Goal: Information Seeking & Learning: Learn about a topic

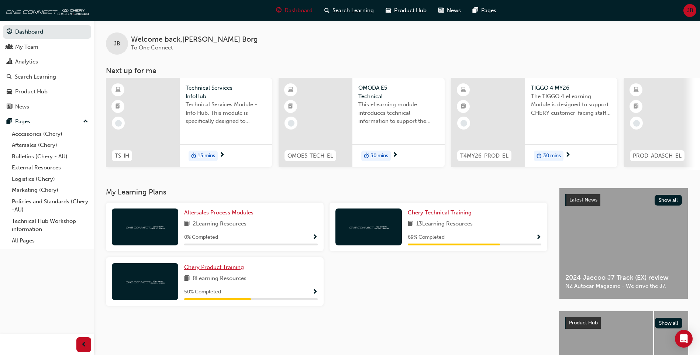
click at [223, 270] on span "Chery Product Training" at bounding box center [214, 267] width 60 height 7
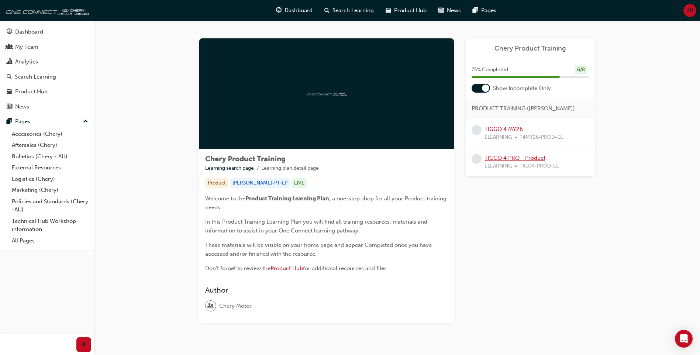
click at [523, 159] on link "TIGGO 4 PRO - Product" at bounding box center [515, 158] width 61 height 7
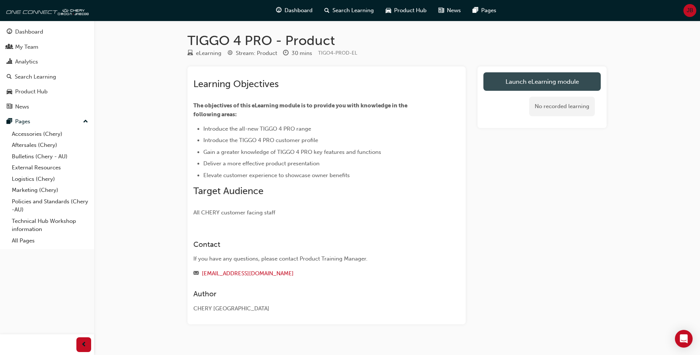
click at [556, 79] on link "Launch eLearning module" at bounding box center [542, 81] width 117 height 18
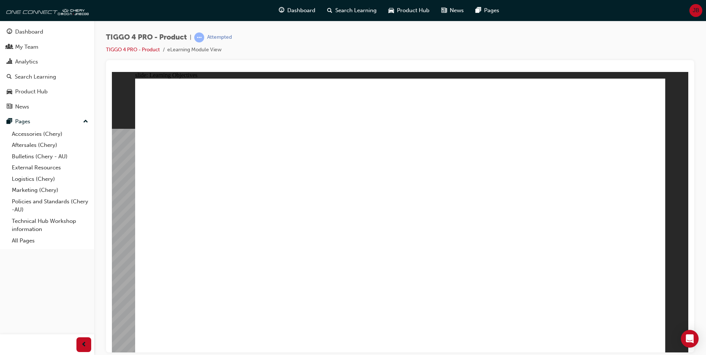
drag, startPoint x: 648, startPoint y: 334, endPoint x: 649, endPoint y: 338, distance: 3.8
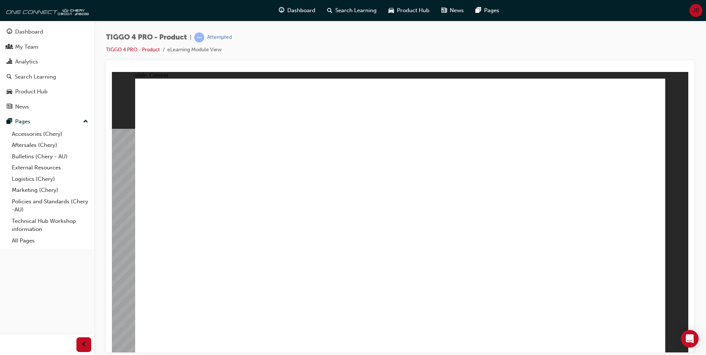
drag, startPoint x: 652, startPoint y: 333, endPoint x: 651, endPoint y: 342, distance: 8.9
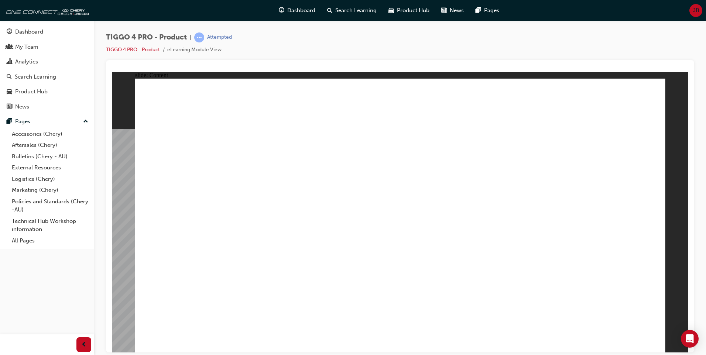
drag, startPoint x: 654, startPoint y: 341, endPoint x: 649, endPoint y: 340, distance: 4.5
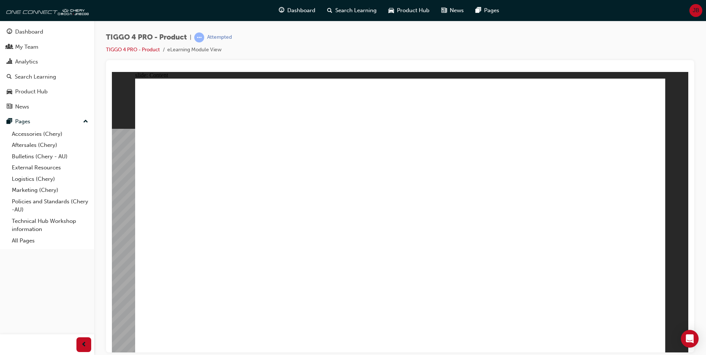
drag, startPoint x: 298, startPoint y: 224, endPoint x: 303, endPoint y: 222, distance: 5.6
drag, startPoint x: 471, startPoint y: 213, endPoint x: 491, endPoint y: 162, distance: 55.1
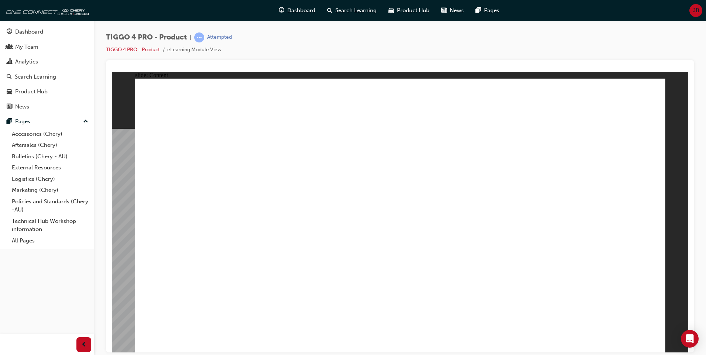
drag, startPoint x: 491, startPoint y: 162, endPoint x: 552, endPoint y: 138, distance: 65.8
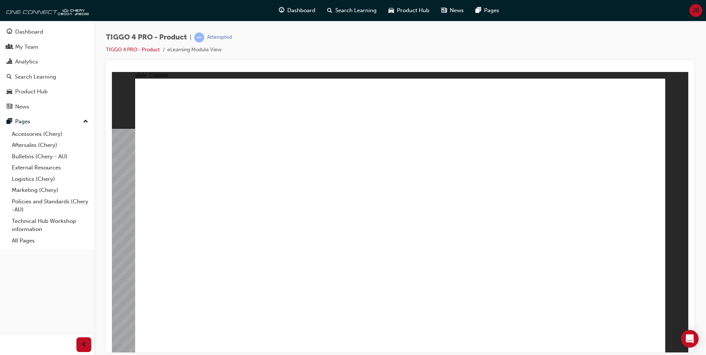
drag, startPoint x: 592, startPoint y: 300, endPoint x: 629, endPoint y: 308, distance: 37.4
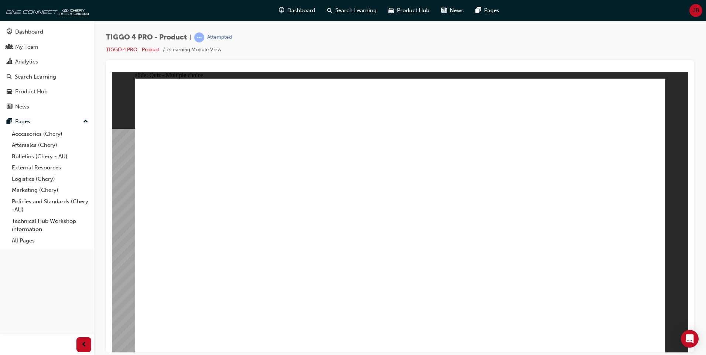
radio input "true"
drag, startPoint x: 312, startPoint y: 179, endPoint x: 310, endPoint y: 279, distance: 99.7
drag, startPoint x: 210, startPoint y: 171, endPoint x: 413, endPoint y: 277, distance: 228.5
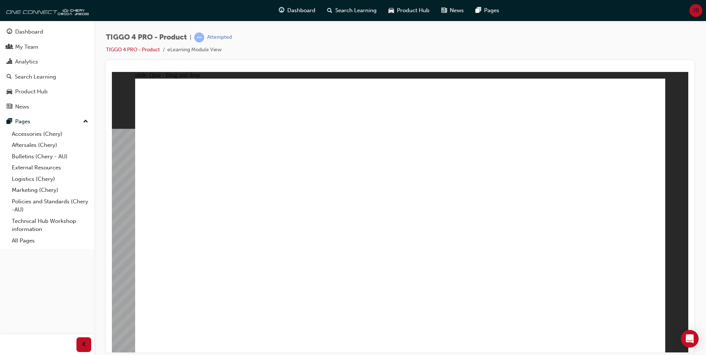
drag, startPoint x: 591, startPoint y: 175, endPoint x: 594, endPoint y: 277, distance: 102.3
drag, startPoint x: 419, startPoint y: 186, endPoint x: 478, endPoint y: 251, distance: 87.8
drag, startPoint x: 412, startPoint y: 171, endPoint x: 513, endPoint y: 253, distance: 129.6
drag, startPoint x: 509, startPoint y: 176, endPoint x: 201, endPoint y: 279, distance: 324.8
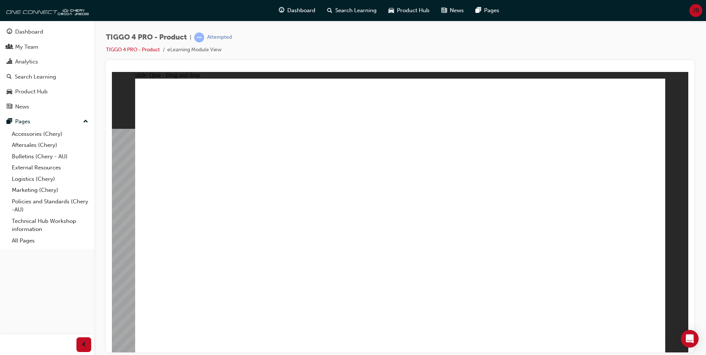
radio input "true"
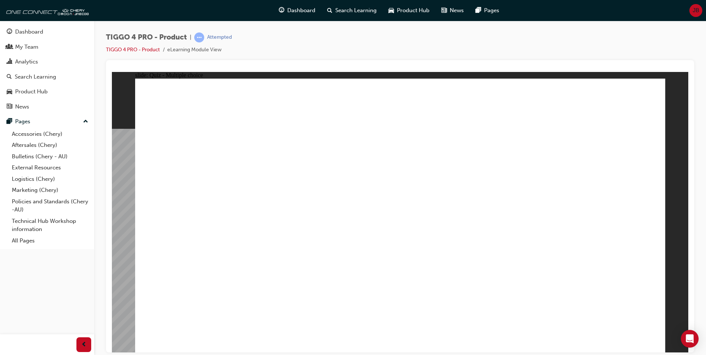
radio input "true"
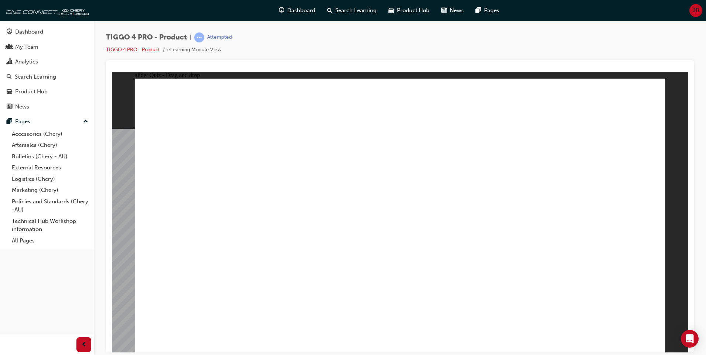
drag, startPoint x: 223, startPoint y: 191, endPoint x: 232, endPoint y: 195, distance: 9.9
drag, startPoint x: 252, startPoint y: 193, endPoint x: 447, endPoint y: 183, distance: 195.2
drag, startPoint x: 321, startPoint y: 200, endPoint x: 574, endPoint y: 187, distance: 253.6
drag, startPoint x: 544, startPoint y: 151, endPoint x: 346, endPoint y: 186, distance: 200.9
drag, startPoint x: 441, startPoint y: 159, endPoint x: 312, endPoint y: 205, distance: 137.3
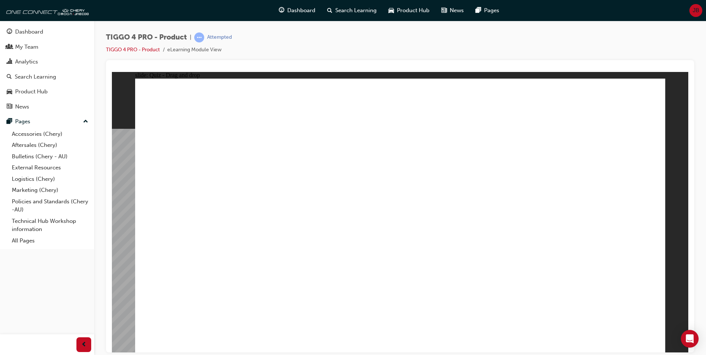
drag, startPoint x: 435, startPoint y: 143, endPoint x: 214, endPoint y: 180, distance: 223.8
drag, startPoint x: 301, startPoint y: 195, endPoint x: 428, endPoint y: 154, distance: 132.9
drag, startPoint x: 303, startPoint y: 223, endPoint x: 572, endPoint y: 155, distance: 276.9
drag, startPoint x: 219, startPoint y: 248, endPoint x: 466, endPoint y: 169, distance: 259.0
drag, startPoint x: 202, startPoint y: 277, endPoint x: 577, endPoint y: 172, distance: 389.5
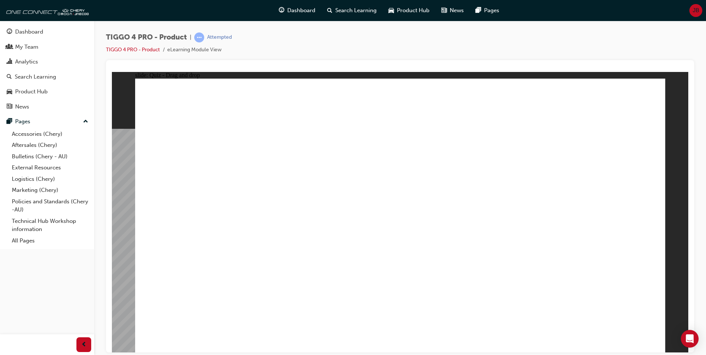
drag, startPoint x: 206, startPoint y: 195, endPoint x: 586, endPoint y: 194, distance: 380.6
drag, startPoint x: 198, startPoint y: 219, endPoint x: 564, endPoint y: 204, distance: 366.2
drag, startPoint x: 311, startPoint y: 240, endPoint x: 590, endPoint y: 227, distance: 279.4
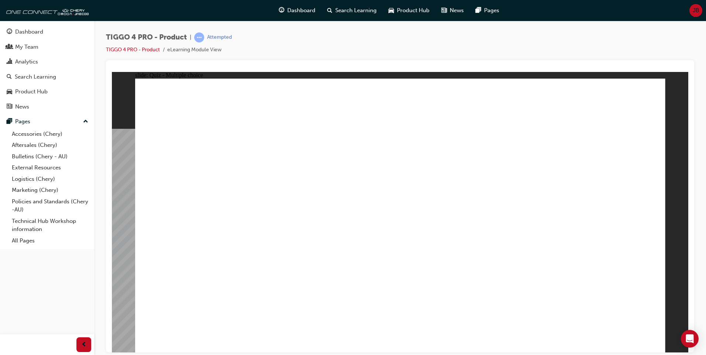
radio input "true"
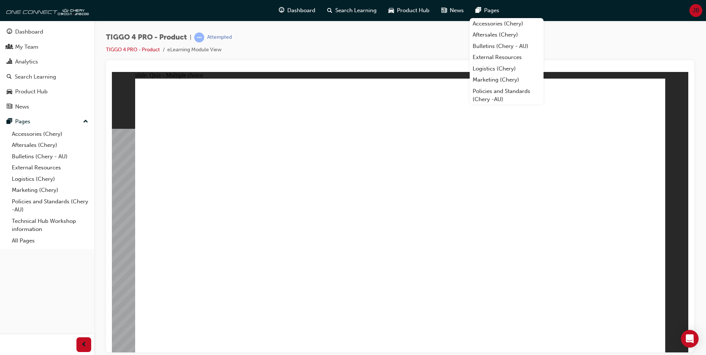
drag, startPoint x: 492, startPoint y: 143, endPoint x: 494, endPoint y: 135, distance: 8.0
radio input "true"
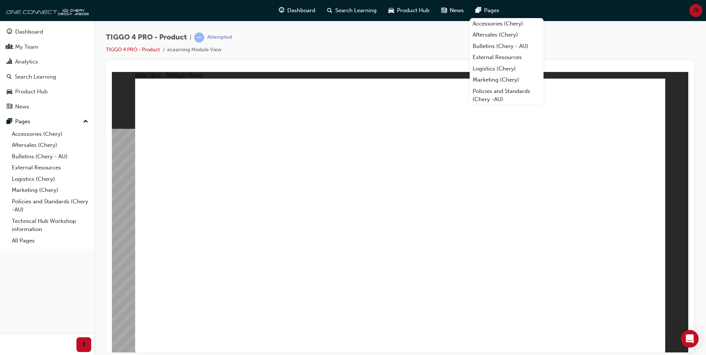
radio input "true"
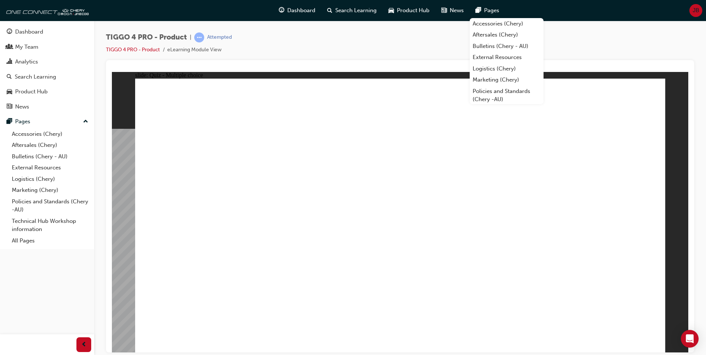
radio input "true"
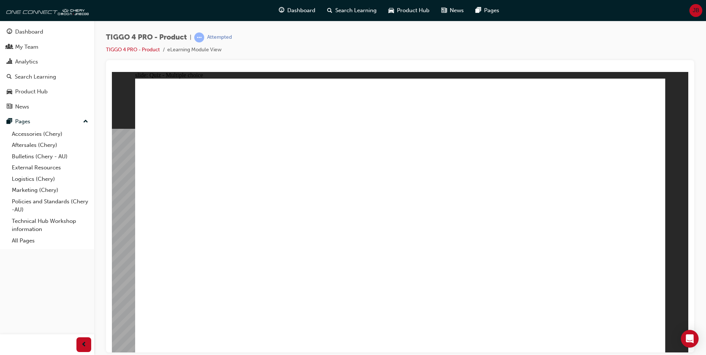
click at [576, 54] on div "TIGGO 4 PRO - Product | Attempted TIGGO 4 PRO - Product eLearning Module View" at bounding box center [400, 46] width 588 height 28
radio input "true"
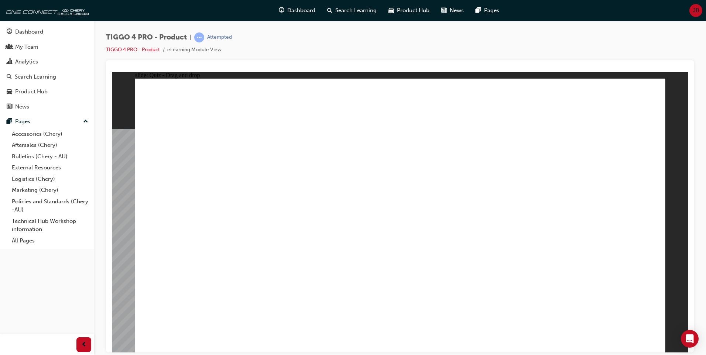
drag, startPoint x: 403, startPoint y: 172, endPoint x: 499, endPoint y: 292, distance: 153.7
drag, startPoint x: 506, startPoint y: 172, endPoint x: 200, endPoint y: 251, distance: 316.4
drag, startPoint x: 199, startPoint y: 174, endPoint x: 421, endPoint y: 281, distance: 246.5
drag, startPoint x: 312, startPoint y: 170, endPoint x: 303, endPoint y: 269, distance: 99.0
drag, startPoint x: 599, startPoint y: 159, endPoint x: 598, endPoint y: 164, distance: 4.6
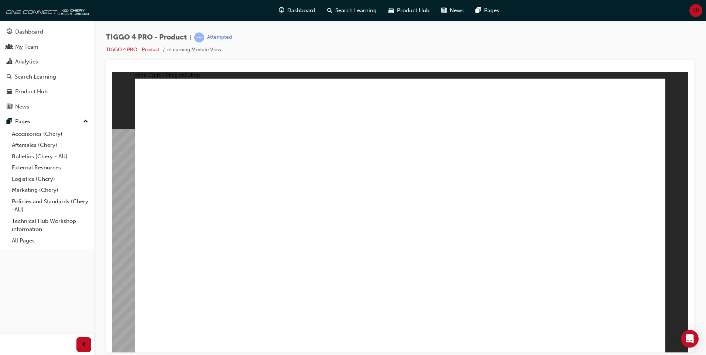
drag, startPoint x: 596, startPoint y: 167, endPoint x: 596, endPoint y: 275, distance: 108.2
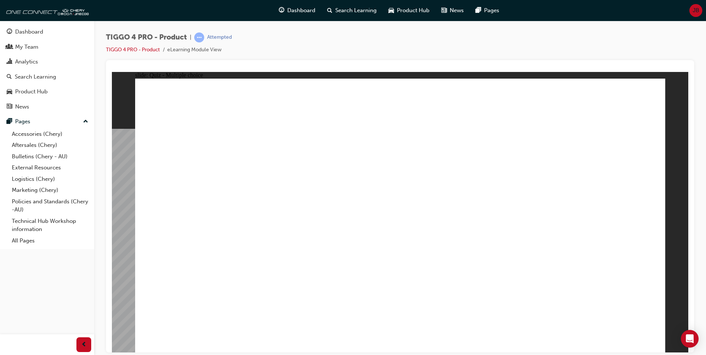
radio input "false"
radio input "true"
radio input "false"
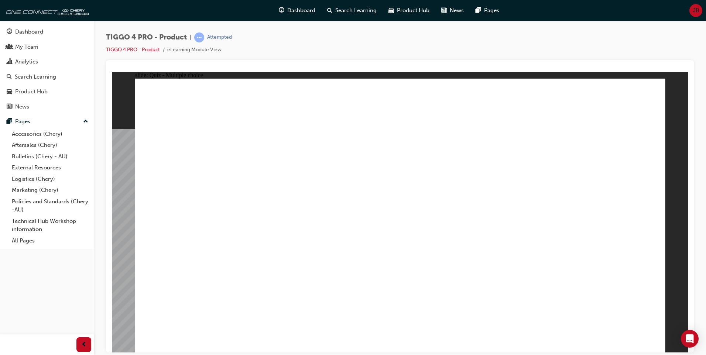
radio input "true"
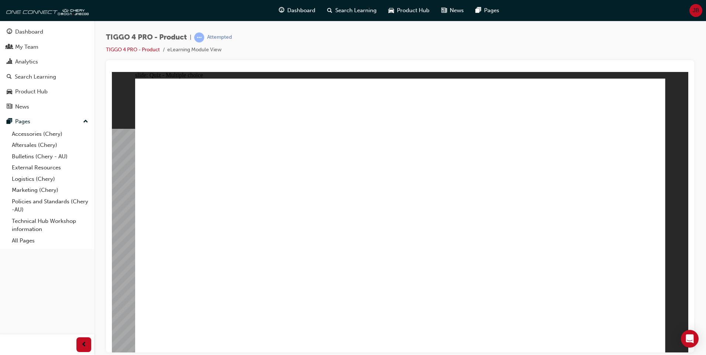
drag, startPoint x: 213, startPoint y: 192, endPoint x: 585, endPoint y: 150, distance: 374.5
drag, startPoint x: 309, startPoint y: 190, endPoint x: 454, endPoint y: 148, distance: 151.3
drag, startPoint x: 358, startPoint y: 213, endPoint x: 579, endPoint y: 175, distance: 223.6
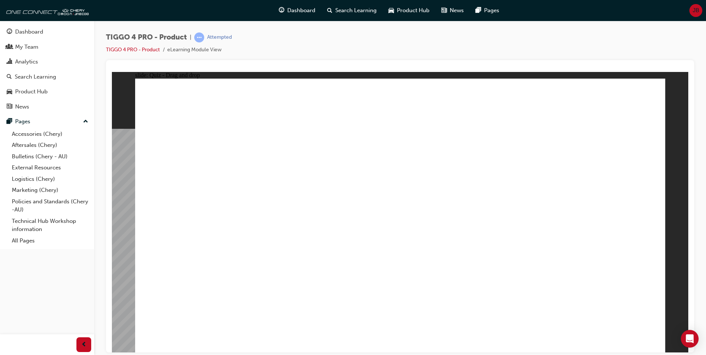
drag, startPoint x: 544, startPoint y: 227, endPoint x: 580, endPoint y: 196, distance: 47.9
drag, startPoint x: 214, startPoint y: 247, endPoint x: 468, endPoint y: 169, distance: 264.9
drag, startPoint x: 217, startPoint y: 268, endPoint x: 596, endPoint y: 207, distance: 384.1
drag, startPoint x: 204, startPoint y: 214, endPoint x: 573, endPoint y: 231, distance: 369.2
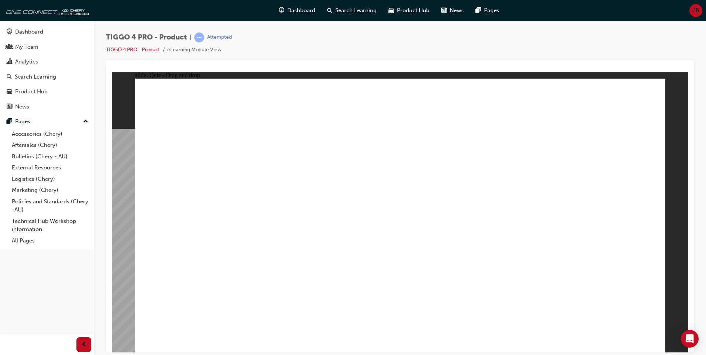
drag, startPoint x: 494, startPoint y: 205, endPoint x: 461, endPoint y: 212, distance: 33.7
radio input "true"
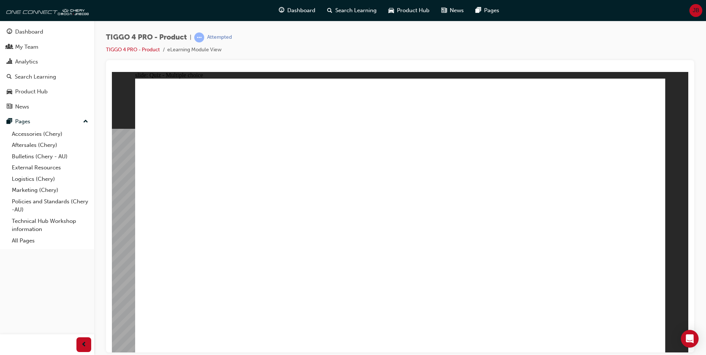
radio input "true"
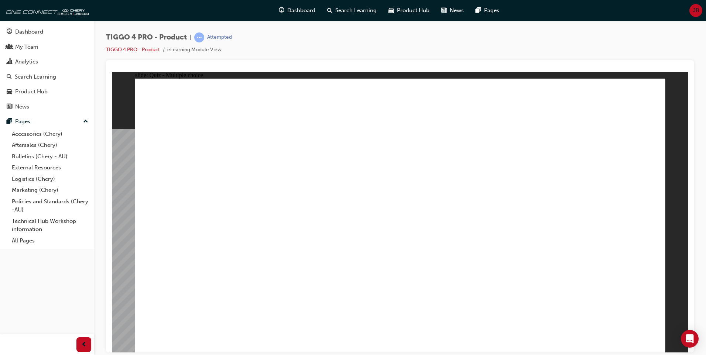
radio input "true"
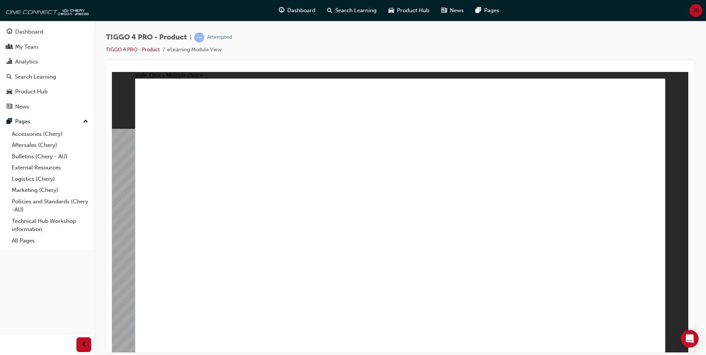
radio input "true"
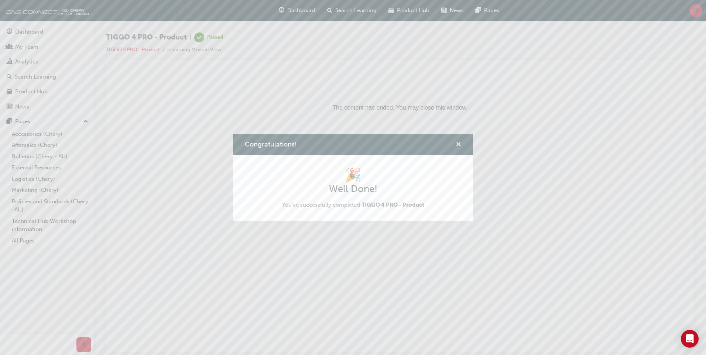
click at [459, 145] on span "cross-icon" at bounding box center [459, 145] width 6 height 7
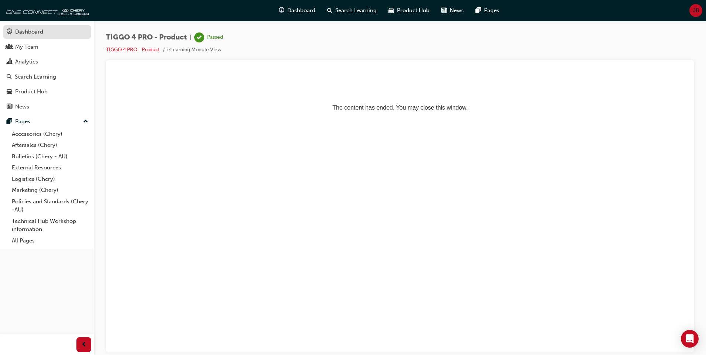
click at [34, 34] on div "Dashboard" at bounding box center [29, 32] width 28 height 8
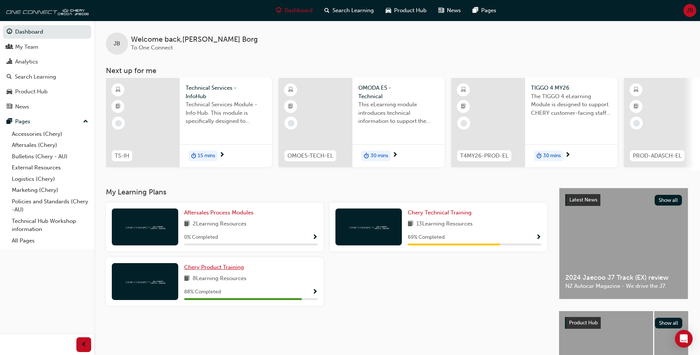
click at [234, 270] on span "Chery Product Training" at bounding box center [214, 267] width 60 height 7
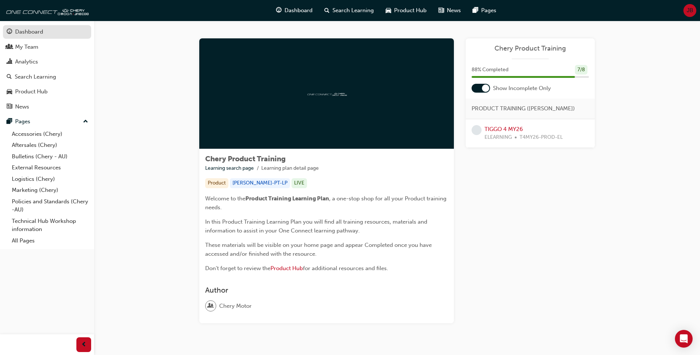
click at [30, 34] on div "Dashboard" at bounding box center [29, 32] width 28 height 8
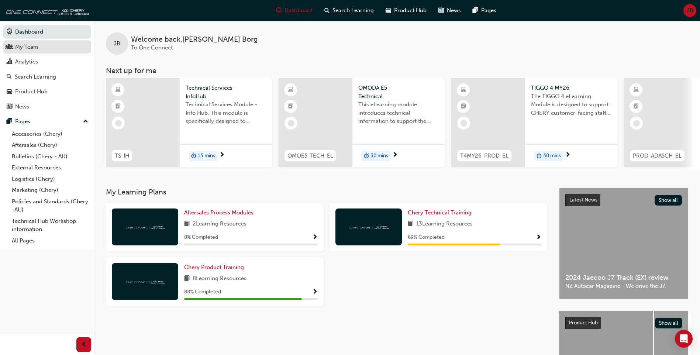
click at [23, 43] on div "My Team" at bounding box center [26, 47] width 23 height 8
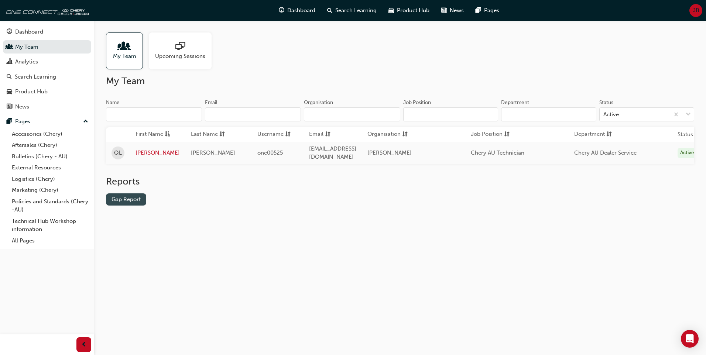
click at [129, 203] on link "Gap Report" at bounding box center [126, 199] width 40 height 12
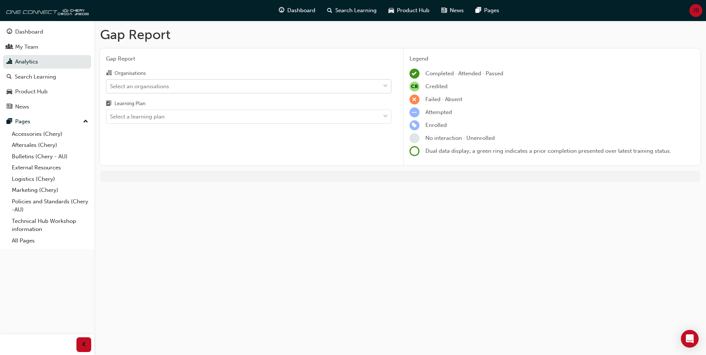
click at [182, 79] on div "Select an organisations" at bounding box center [248, 86] width 285 height 14
click at [111, 83] on input "Organisations Select an organisations" at bounding box center [110, 86] width 1 height 6
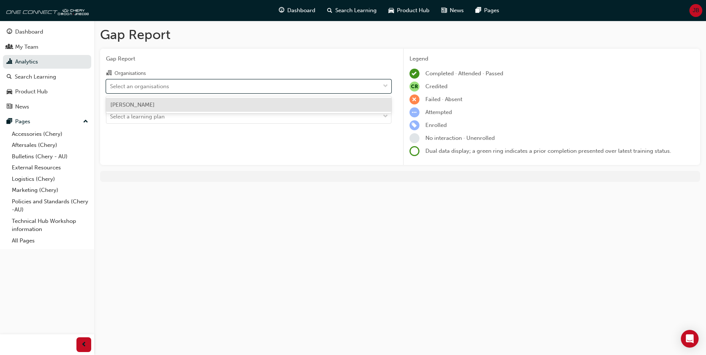
click at [171, 106] on div "[PERSON_NAME]" at bounding box center [248, 105] width 285 height 14
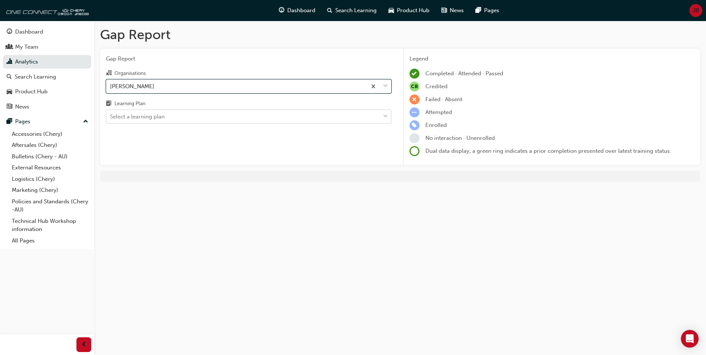
click at [169, 122] on div "Select a learning plan" at bounding box center [243, 116] width 274 height 13
click at [111, 120] on input "Learning Plan Select a learning plan" at bounding box center [110, 116] width 1 height 6
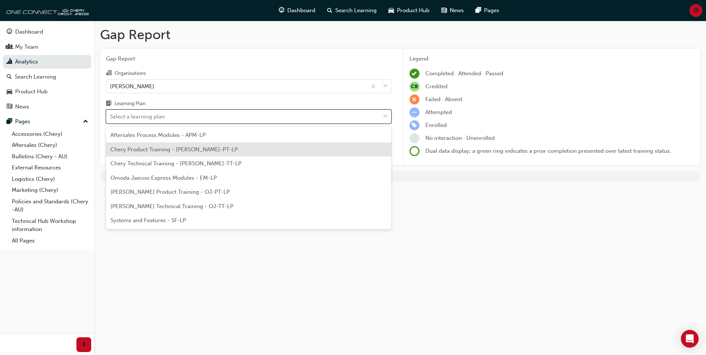
click at [172, 150] on span "Chery Product Training - [PERSON_NAME]-PT-LP" at bounding box center [173, 149] width 127 height 7
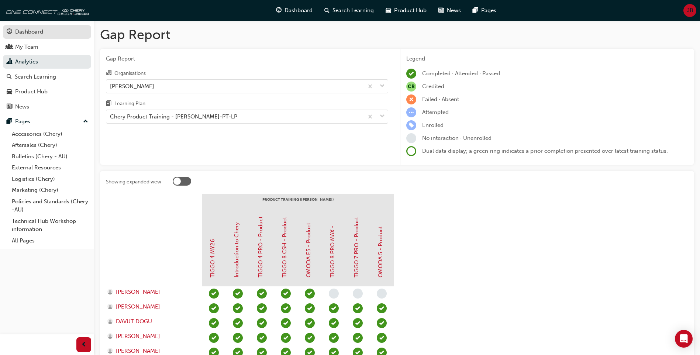
click at [21, 36] on div "Dashboard" at bounding box center [47, 31] width 81 height 9
